Goal: Information Seeking & Learning: Understand process/instructions

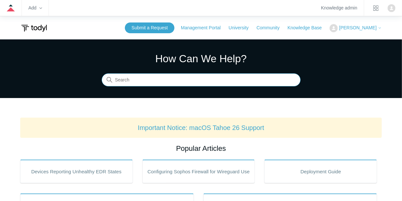
click at [249, 83] on input "Search" at bounding box center [201, 80] width 199 height 13
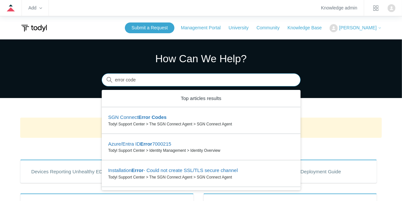
type input "error code"
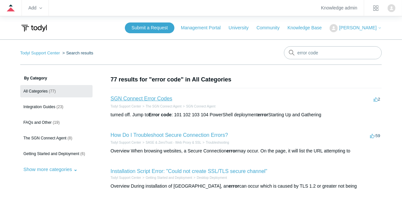
click at [156, 99] on link "SGN Connect Error Codes" at bounding box center [142, 99] width 62 height 6
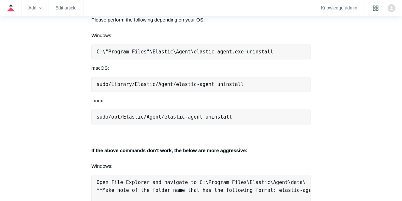
scroll to position [804, 0]
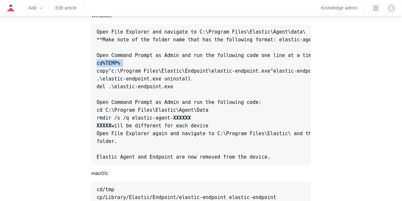
drag, startPoint x: 97, startPoint y: 63, endPoint x: 129, endPoint y: 65, distance: 32.3
click at [129, 65] on pre "Open File Explorer and navigate to C:\Program Files\Elastic\Agent\data\ **Make …" at bounding box center [200, 94] width 219 height 140
copy span "cd % TEMP %"
click at [184, 69] on span ""c:\Program Files\Elastic\Endpoint\elastic-endpoint.exe"" at bounding box center [190, 71] width 165 height 6
click at [185, 69] on span ""c:\Program Files\Elastic\Endpoint\elastic-endpoint.exe"" at bounding box center [190, 71] width 165 height 6
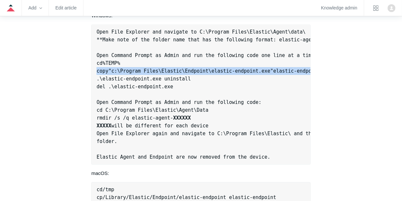
click at [185, 69] on span ""c:\Program Files\Elastic\Endpoint\elastic-endpoint.exe"" at bounding box center [190, 71] width 165 height 6
copy span "copy "c:\Program Files\Elastic\Endpoint\elastic-endpoint.exe" elastic - endpoin…"
click at [123, 76] on span "-" at bounding box center [124, 79] width 3 height 6
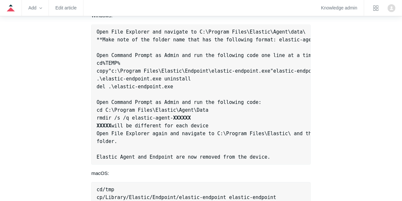
click at [123, 76] on span "-" at bounding box center [124, 79] width 3 height 6
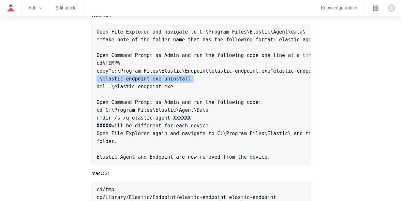
click at [123, 76] on span "-" at bounding box center [124, 79] width 3 height 6
copy span ". \elastic - endpoint . exe uninstall"
click at [112, 86] on span "Open File Explorer and navigate to C:\Program Files\Elastic\Agent\data\ **Make …" at bounding box center [232, 86] width 271 height 115
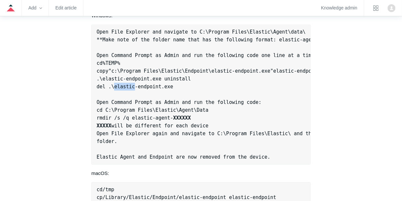
click at [112, 86] on span "Open File Explorer and navigate to C:\Program Files\Elastic\Agent\data\ **Make …" at bounding box center [232, 86] width 271 height 115
copy span "del . \elastic - endpoint . exe"
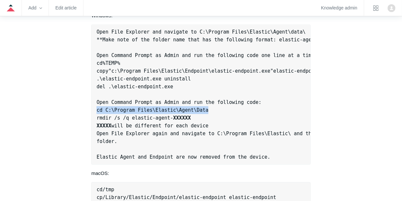
drag, startPoint x: 101, startPoint y: 109, endPoint x: 198, endPoint y: 108, distance: 96.5
click at [198, 108] on pre "Open File Explorer and navigate to C:\Program Files\Elastic\Agent\data\ **Make …" at bounding box center [200, 94] width 219 height 140
copy span "cd C:\Program Files\Elastic\Agent\Data"
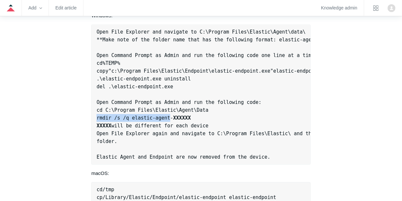
drag, startPoint x: 100, startPoint y: 116, endPoint x: 164, endPoint y: 116, distance: 63.3
click at [164, 116] on span "Open File Explorer and navigate to C:\Program Files\Elastic\Agent\data\ **Make …" at bounding box center [232, 86] width 271 height 115
copy span "rmdir /s /q elastic-agent"
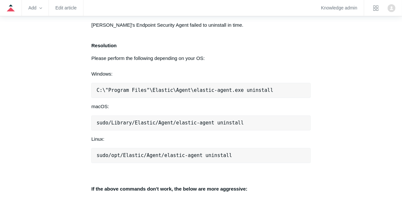
scroll to position [609, 0]
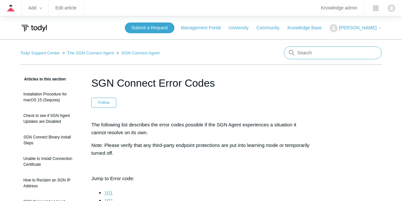
click at [311, 48] on input "Search" at bounding box center [333, 52] width 98 height 13
type input "installation"
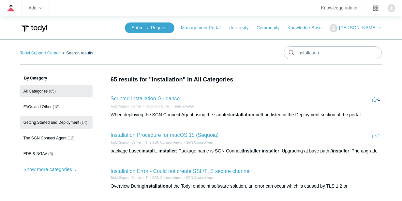
click at [46, 125] on link "Getting Started and Deployment (14)" at bounding box center [56, 122] width 72 height 12
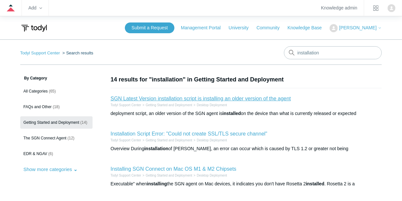
click at [165, 99] on link "SGN Latest Version installation script is installing an older version of the ag…" at bounding box center [201, 99] width 180 height 6
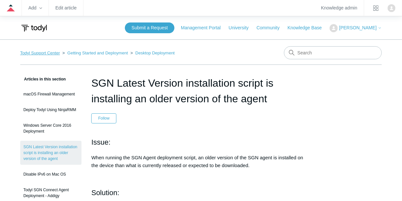
click at [53, 53] on link "Todyl Support Center" at bounding box center [40, 53] width 40 height 5
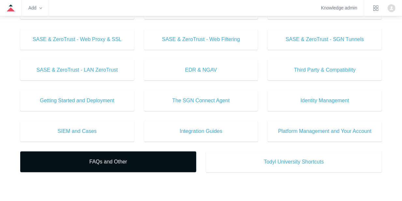
scroll to position [239, 0]
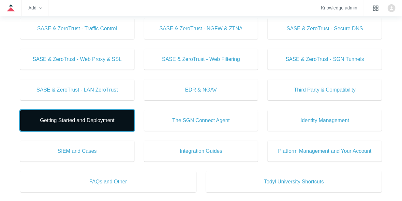
click at [83, 118] on span "Getting Started and Deployment" at bounding box center [77, 121] width 95 height 8
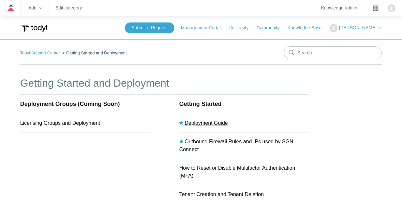
click at [205, 123] on link "Deployment Guide" at bounding box center [206, 123] width 43 height 6
click at [319, 54] on input "Search" at bounding box center [333, 52] width 98 height 13
type input "uninstalla"
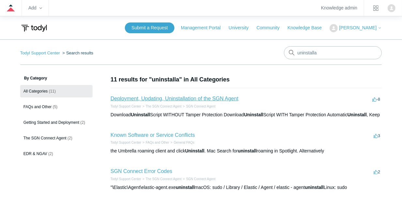
click at [217, 96] on link "Deployment, Updating, Uninstallation of the SGN Agent" at bounding box center [175, 99] width 128 height 6
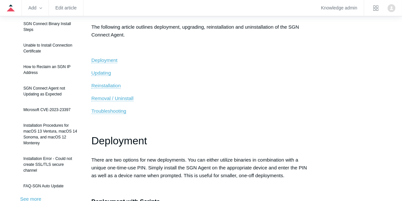
scroll to position [174, 0]
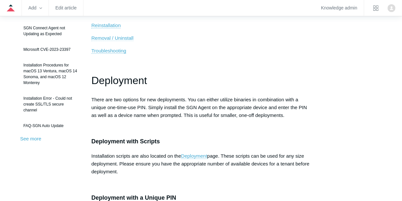
click at [131, 40] on span "Removal / Uninstall" at bounding box center [112, 38] width 42 height 6
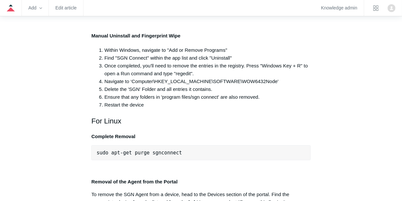
scroll to position [1370, 0]
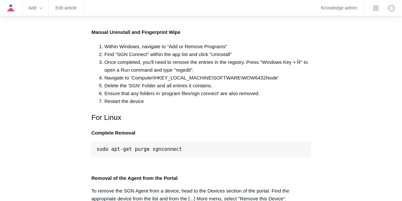
copy div ""C:\Program Files\SGN Connect\uninstall.exe""
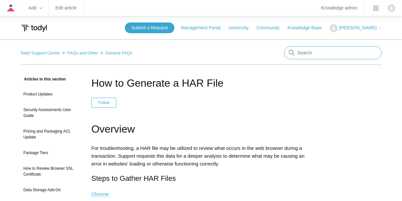
click at [311, 58] on input "Search" at bounding box center [333, 52] width 98 height 13
type input "graph"
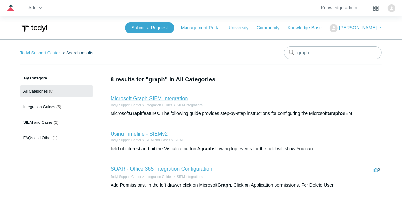
click at [121, 98] on link "Microsoft Graph SIEM Integration" at bounding box center [149, 99] width 77 height 6
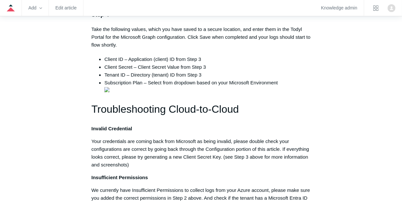
scroll to position [848, 0]
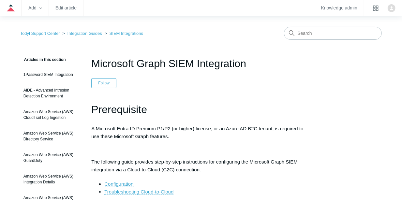
scroll to position [0, 0]
